Goal: Task Accomplishment & Management: Manage account settings

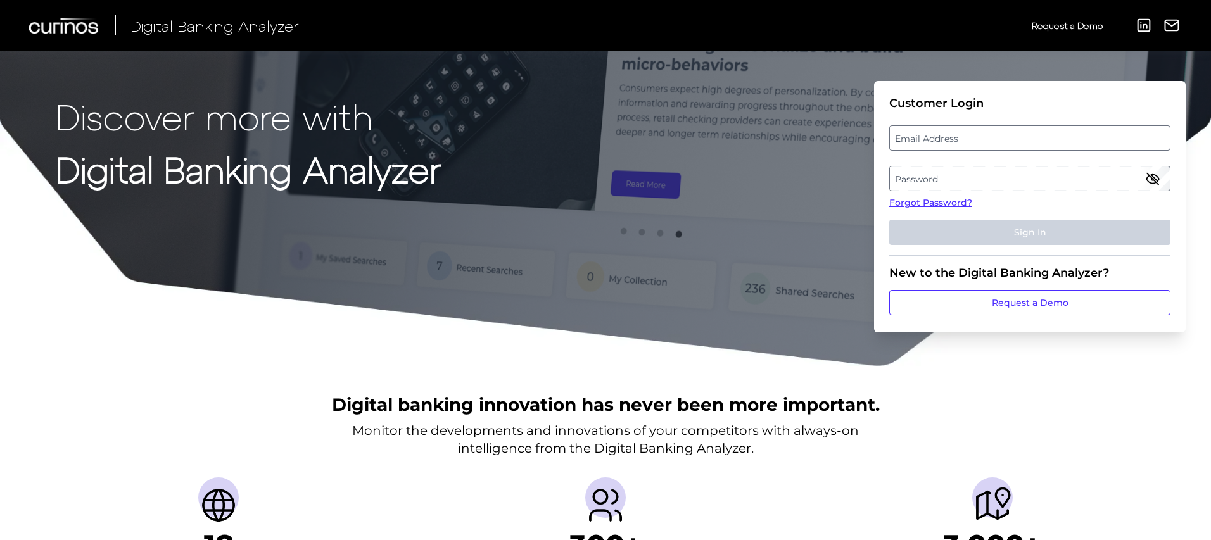
click at [614, 144] on label "Email Address" at bounding box center [1029, 138] width 279 height 23
click at [614, 144] on input "email" at bounding box center [1029, 137] width 281 height 25
type input "[PERSON_NAME][DOMAIN_NAME][EMAIL_ADDRESS][PERSON_NAME][DOMAIN_NAME]"
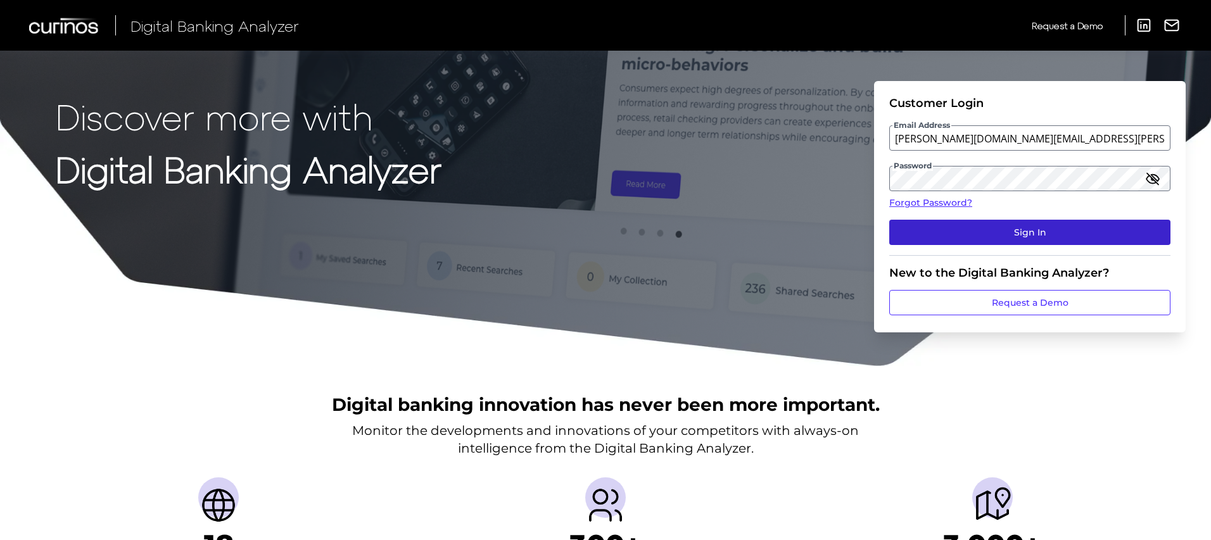
click at [614, 225] on button "Sign In" at bounding box center [1029, 232] width 281 height 25
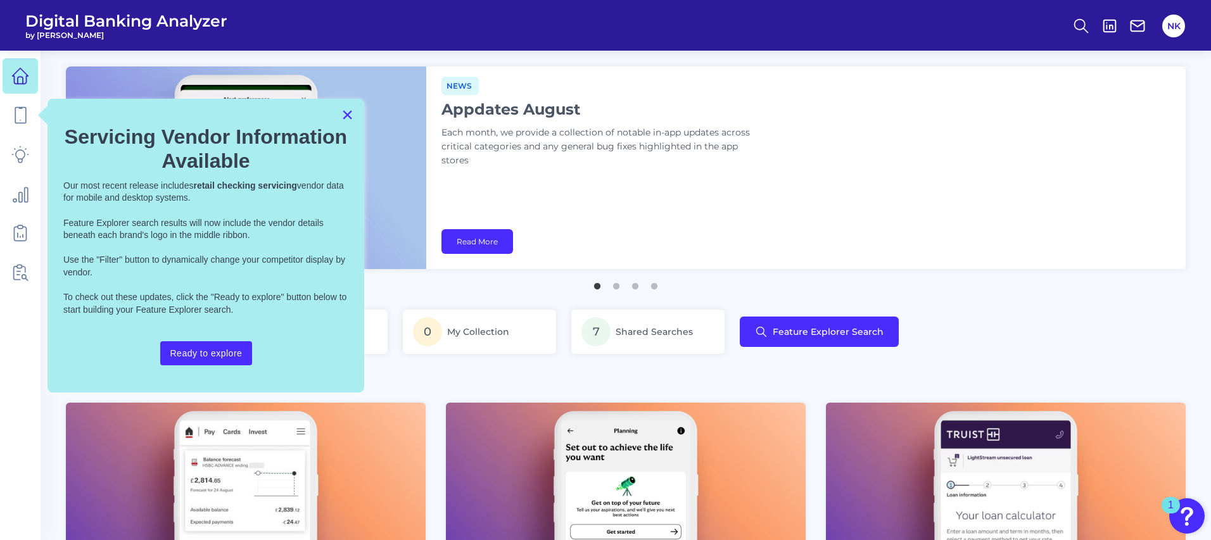
click at [349, 114] on button "×" at bounding box center [347, 114] width 12 height 20
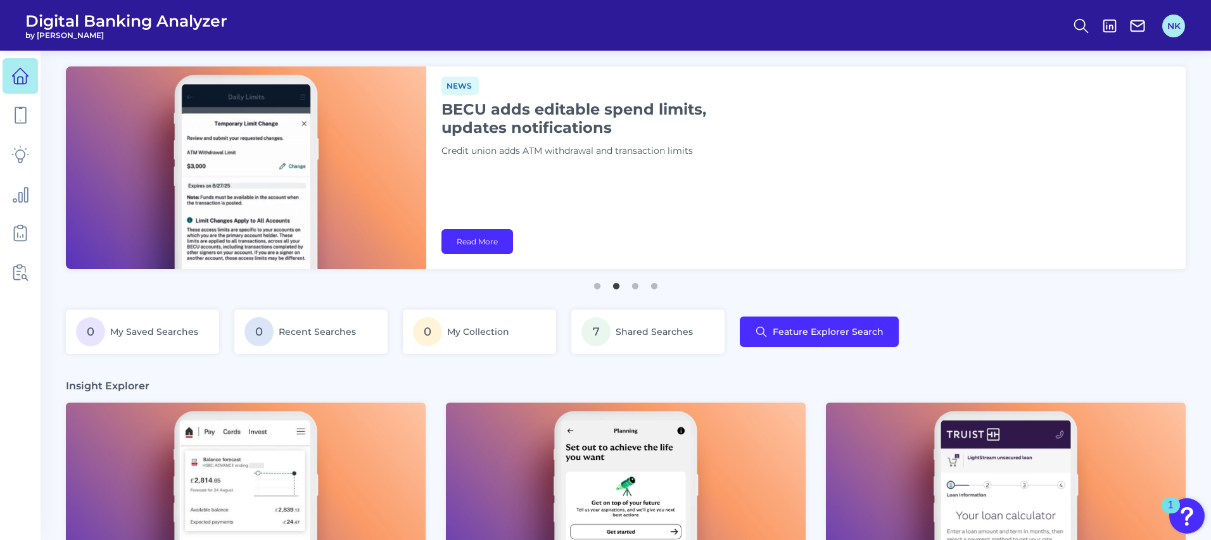
click at [614, 30] on button "NK" at bounding box center [1173, 26] width 23 height 23
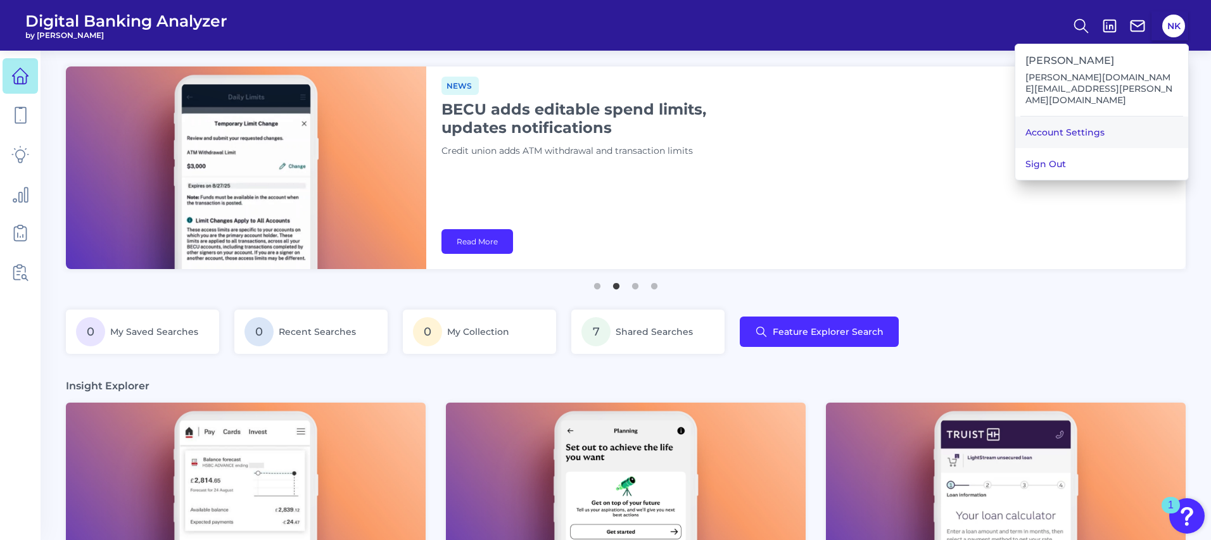
click at [614, 117] on link "Account Settings" at bounding box center [1101, 133] width 173 height 32
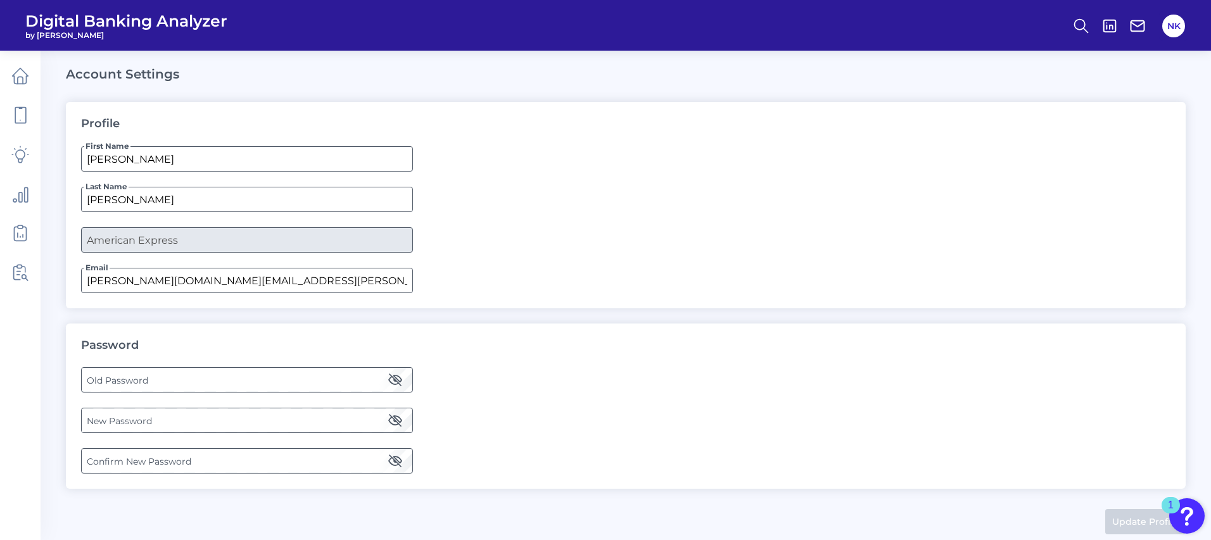
drag, startPoint x: 223, startPoint y: 384, endPoint x: 226, endPoint y: 376, distance: 8.8
click at [226, 376] on label "Old Password" at bounding box center [247, 380] width 330 height 23
click at [398, 378] on icon "button" at bounding box center [395, 379] width 15 height 15
drag, startPoint x: 285, startPoint y: 417, endPoint x: 262, endPoint y: 425, distance: 24.0
click at [262, 425] on label "New Password" at bounding box center [247, 420] width 330 height 23
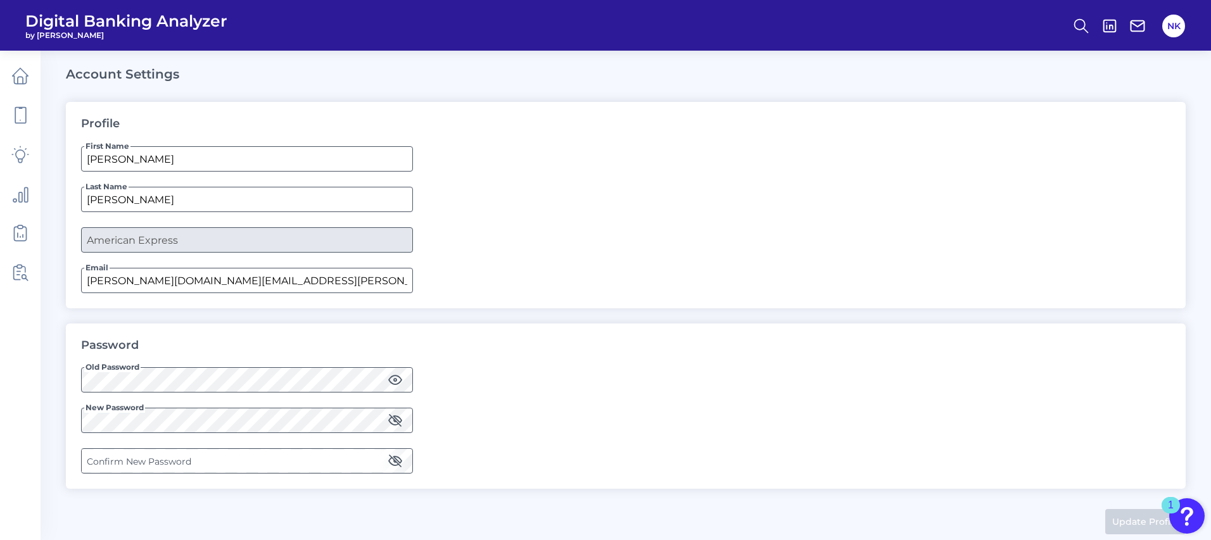
click at [231, 457] on label "Confirm New Password" at bounding box center [247, 461] width 330 height 23
click at [614, 514] on button "Update Profile" at bounding box center [1145, 521] width 80 height 25
